Goal: Task Accomplishment & Management: Use online tool/utility

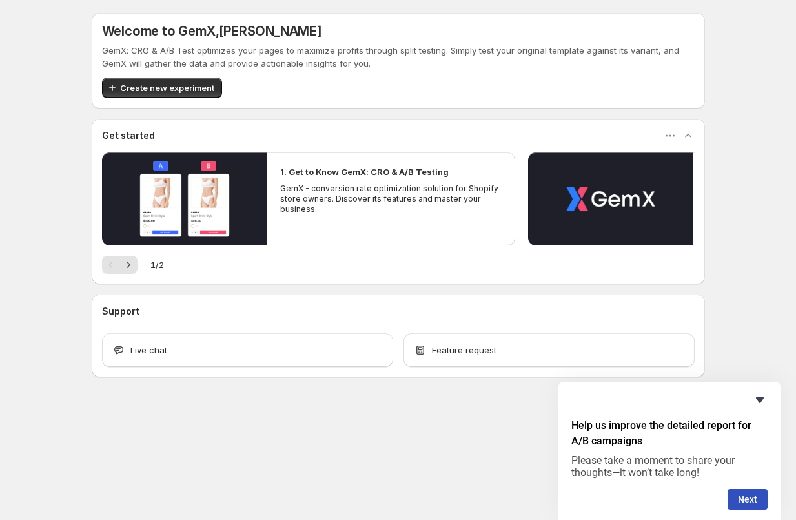
click at [759, 399] on icon "Hide survey" at bounding box center [760, 400] width 8 height 6
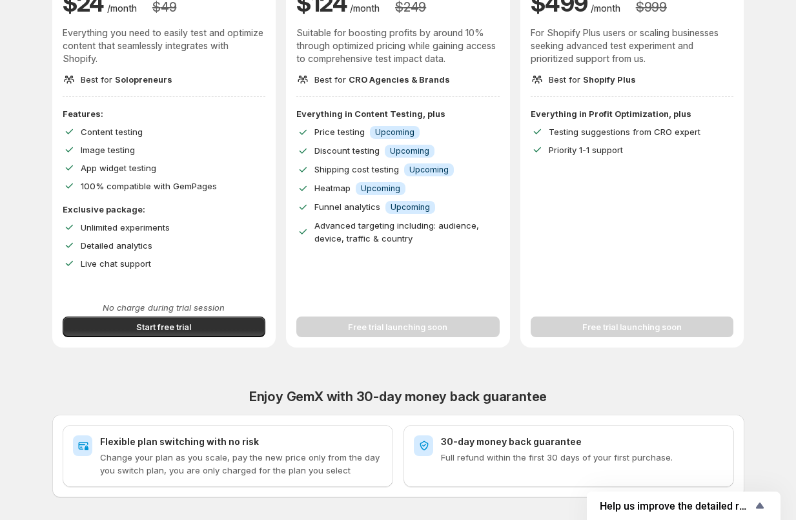
scroll to position [318, 0]
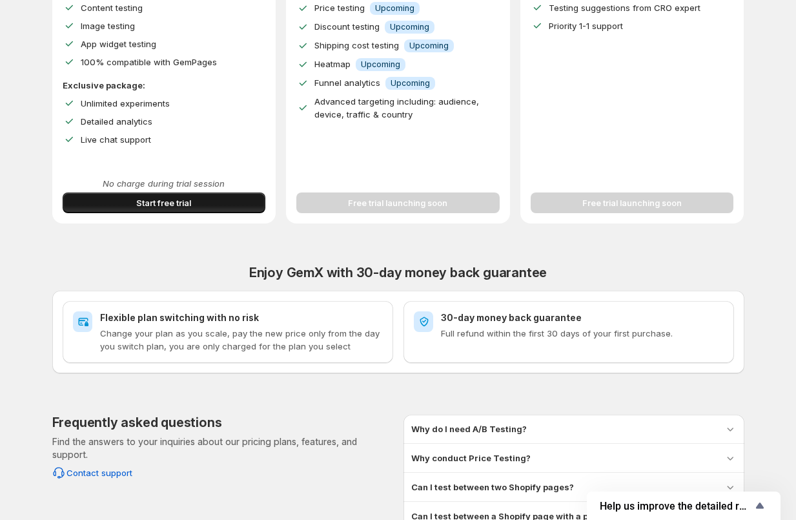
click at [150, 207] on span "Start free trial" at bounding box center [163, 202] width 55 height 13
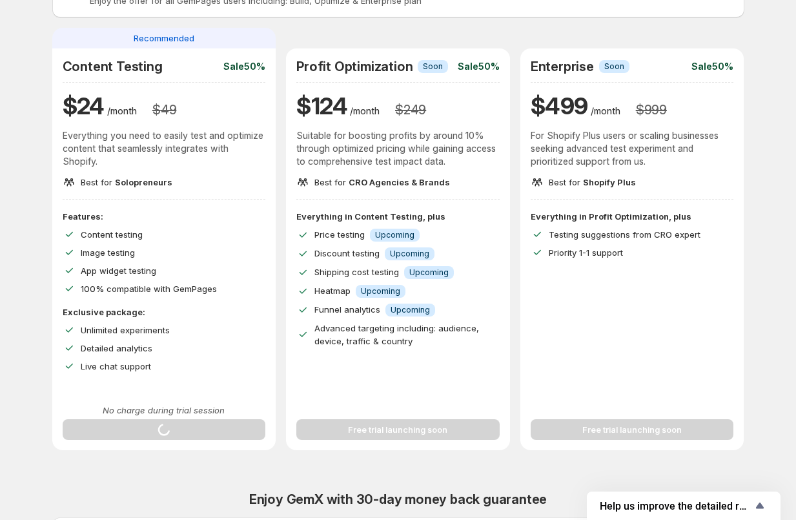
scroll to position [0, 0]
